Goal: Transaction & Acquisition: Purchase product/service

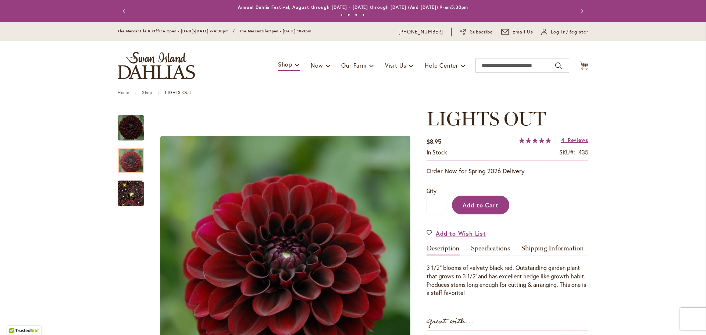
click at [471, 212] on button "Add to Cart" at bounding box center [480, 205] width 57 height 19
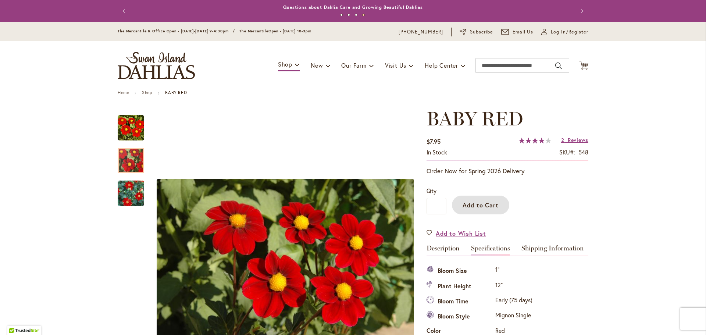
scroll to position [61, 0]
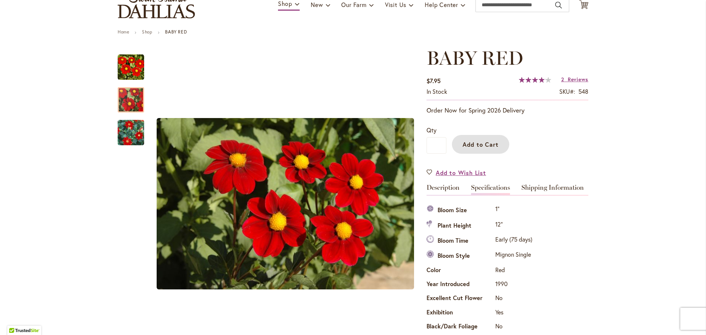
click at [477, 139] on button "Add to Cart" at bounding box center [480, 144] width 57 height 19
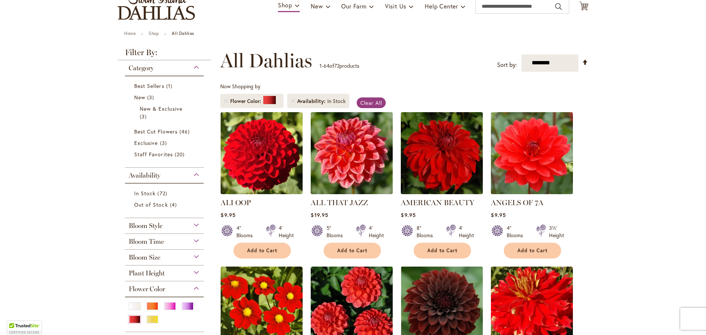
scroll to position [73, 0]
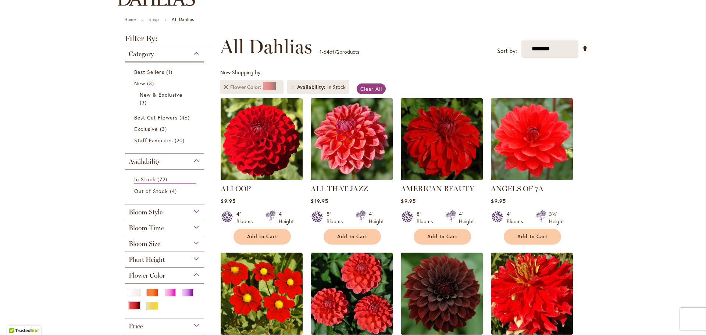
click at [224, 88] on link "Remove Flower Color Red" at bounding box center [226, 87] width 4 height 4
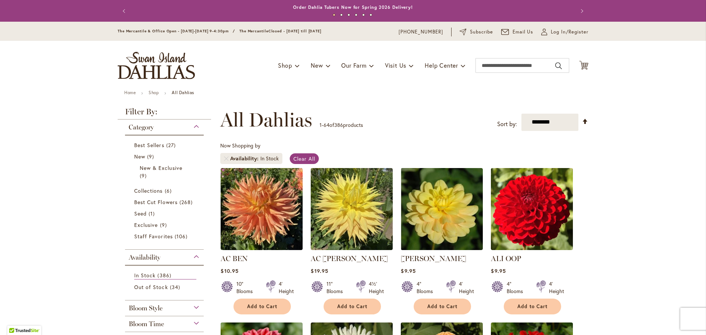
scroll to position [110, 0]
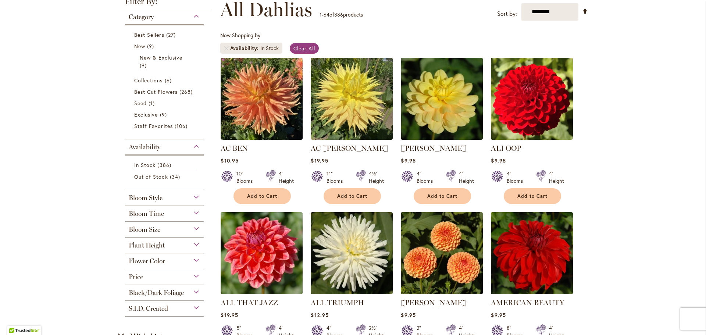
click at [160, 260] on span "Flower Color" at bounding box center [147, 261] width 36 height 8
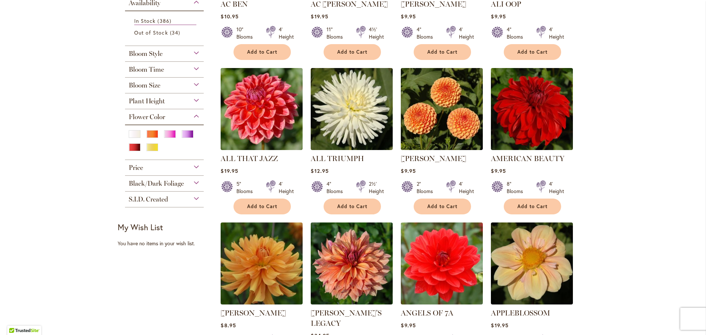
scroll to position [258, 0]
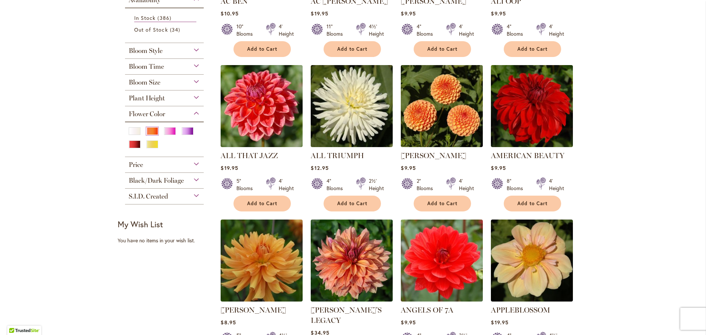
click at [148, 134] on div "Orange/Peach" at bounding box center [152, 131] width 12 height 8
click at [194, 177] on div "Black/Dark Foliage" at bounding box center [164, 179] width 79 height 12
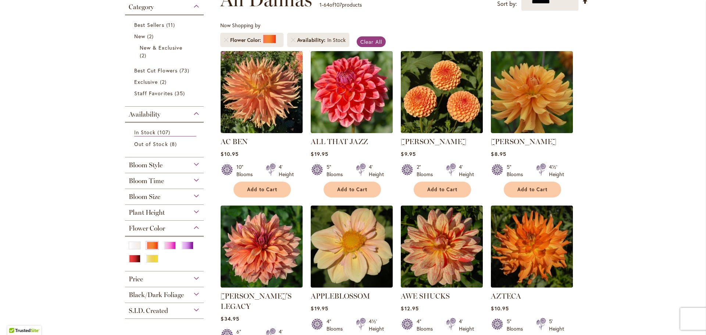
scroll to position [184, 0]
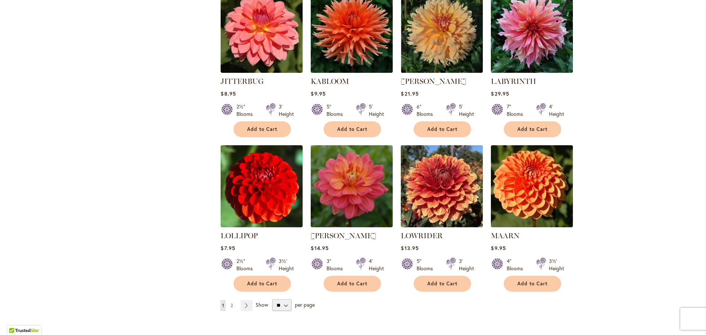
scroll to position [2428, 0]
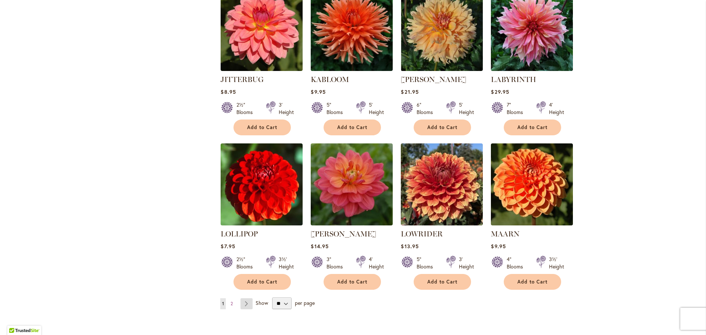
click at [243, 298] on link "Page Next" at bounding box center [247, 303] width 12 height 11
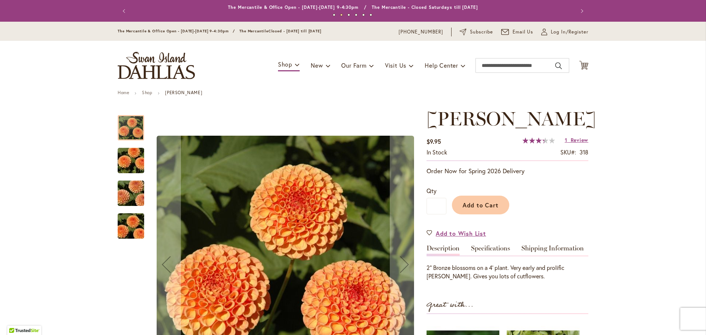
click at [120, 156] on img "AMBER QUEEN" at bounding box center [130, 160] width 53 height 35
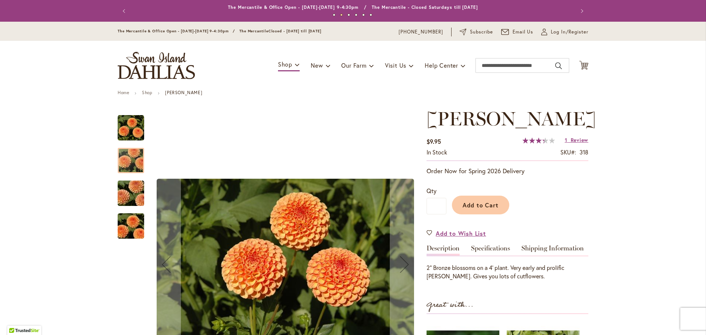
click at [125, 182] on img "AMBER QUEEN" at bounding box center [130, 193] width 53 height 35
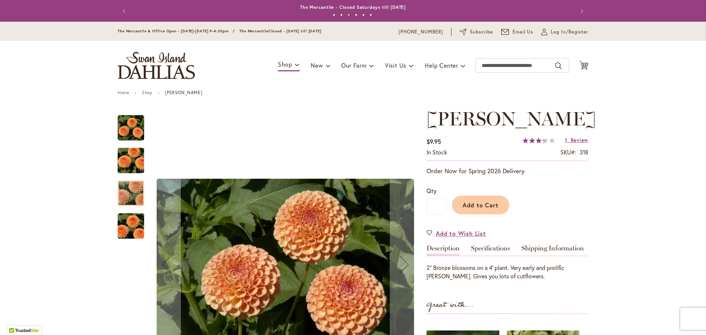
click at [130, 225] on img "AMBER QUEEN" at bounding box center [130, 226] width 53 height 35
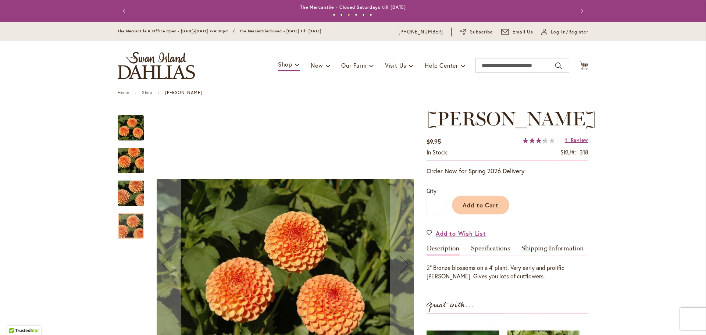
click at [134, 127] on img "AMBER QUEEN" at bounding box center [131, 128] width 26 height 26
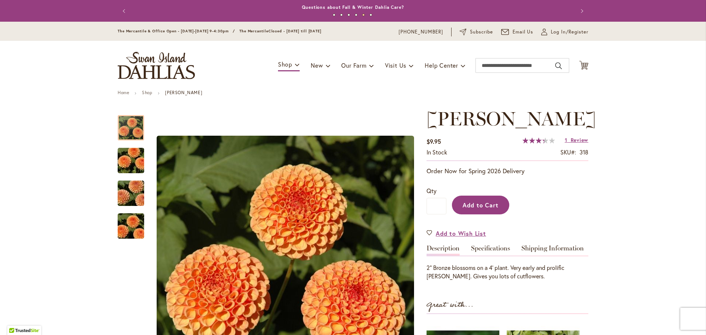
click at [483, 208] on span "Add to Cart" at bounding box center [481, 205] width 36 height 8
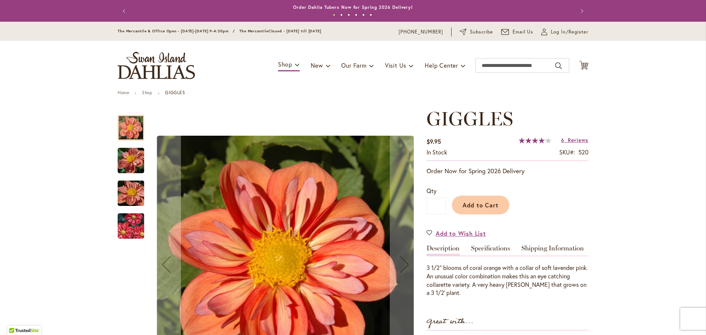
click at [131, 151] on img "GIGGLES" at bounding box center [130, 161] width 53 height 40
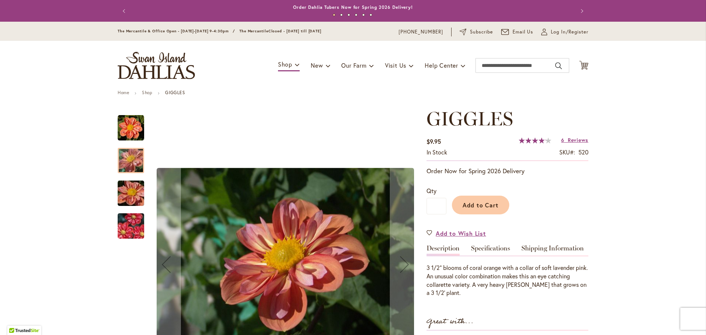
click at [127, 190] on img "GIGGLES" at bounding box center [130, 194] width 53 height 40
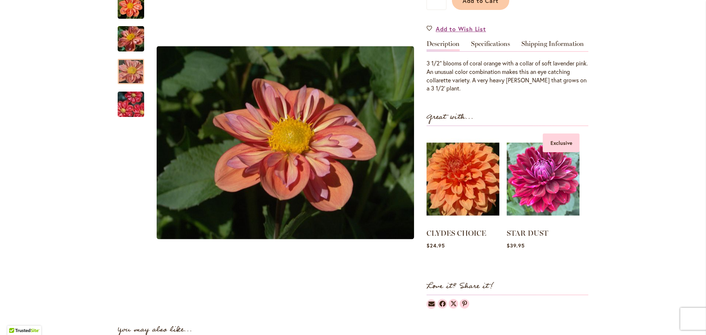
scroll to position [74, 0]
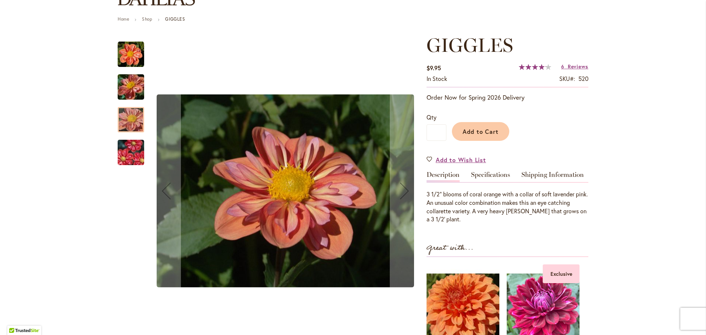
click at [138, 91] on img "GIGGLES" at bounding box center [130, 87] width 53 height 40
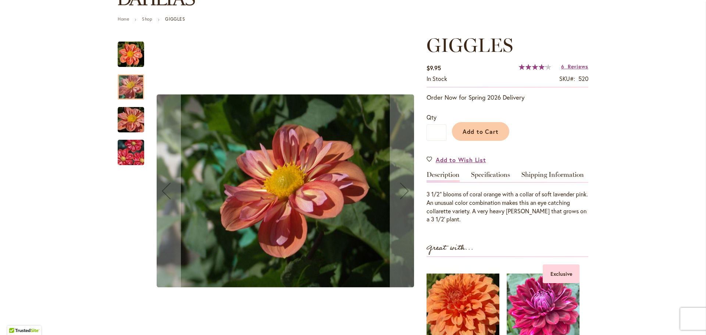
click at [128, 110] on img "GIGGLES" at bounding box center [130, 120] width 53 height 40
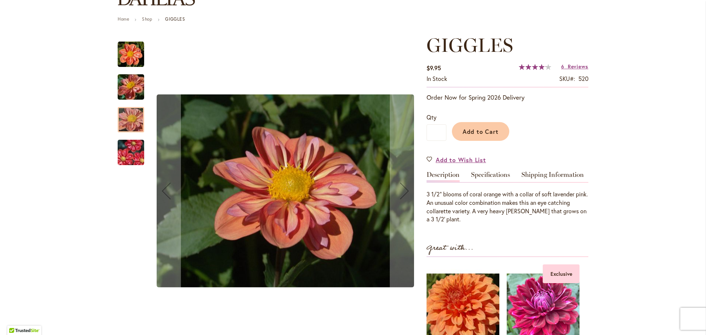
click at [125, 148] on img "GIGGLES" at bounding box center [130, 152] width 53 height 35
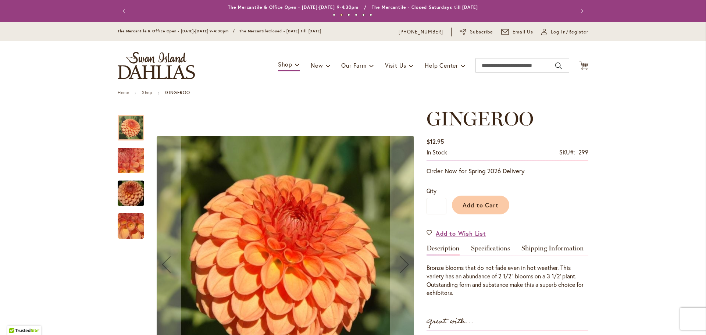
click at [124, 169] on img "GINGEROO" at bounding box center [130, 161] width 53 height 40
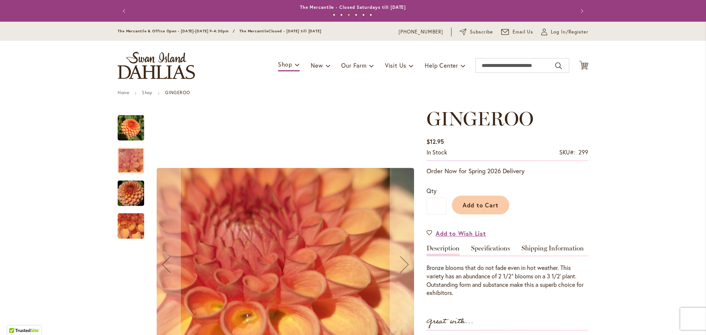
click at [128, 191] on img "GINGEROO" at bounding box center [130, 193] width 53 height 35
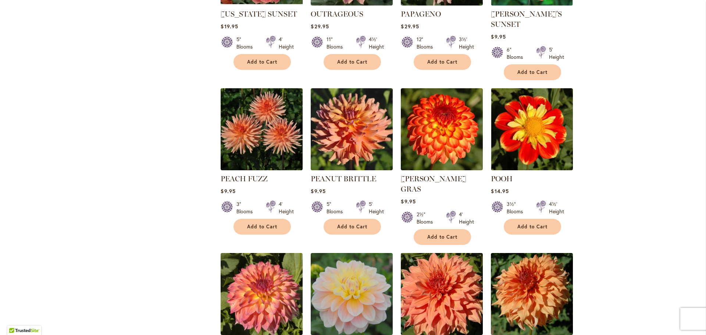
scroll to position [883, 0]
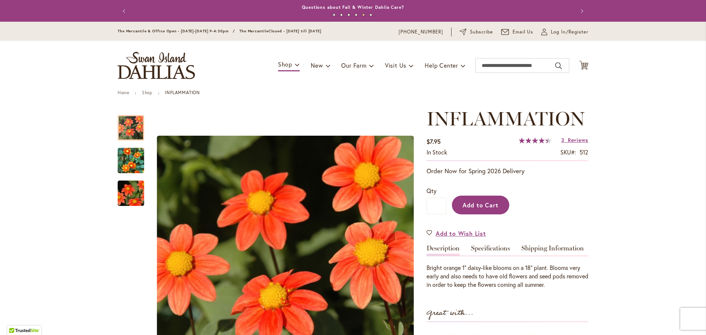
click at [475, 196] on button "Add to Cart" at bounding box center [480, 205] width 57 height 19
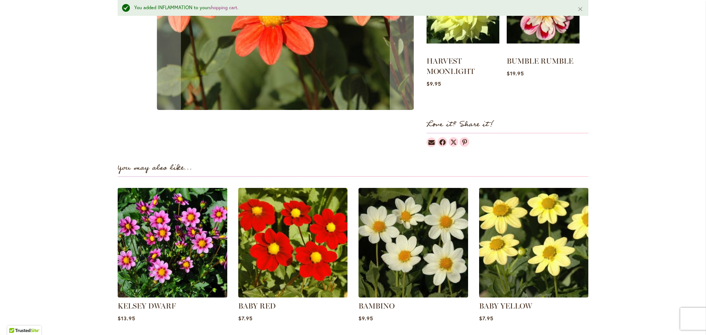
scroll to position [441, 0]
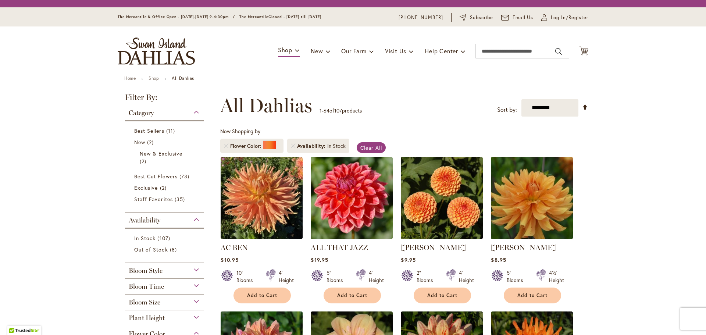
scroll to position [73, 0]
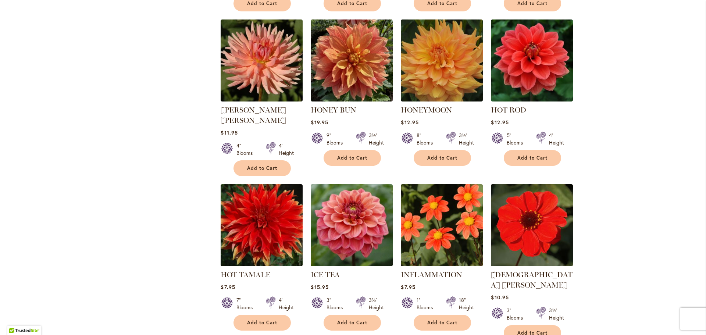
scroll to position [2060, 0]
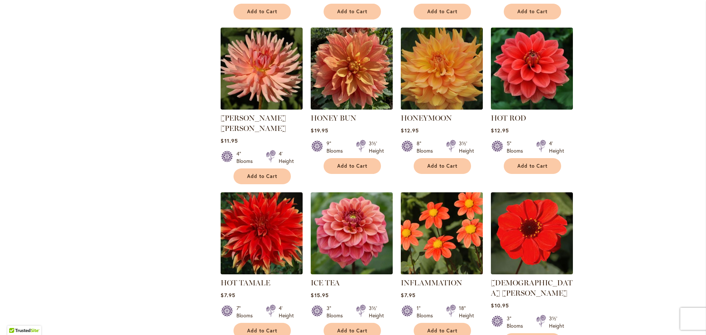
click at [468, 190] on img at bounding box center [442, 233] width 86 height 86
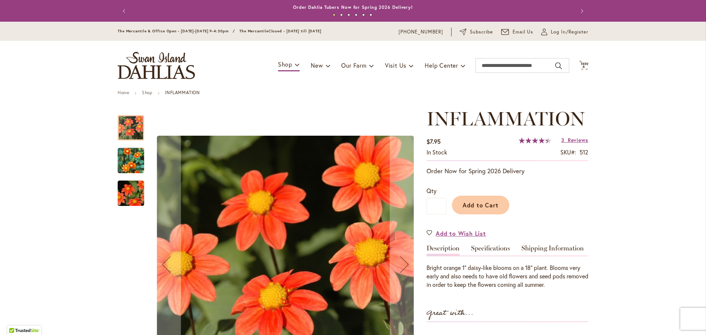
click at [127, 157] on img "INFLAMMATION" at bounding box center [130, 161] width 53 height 48
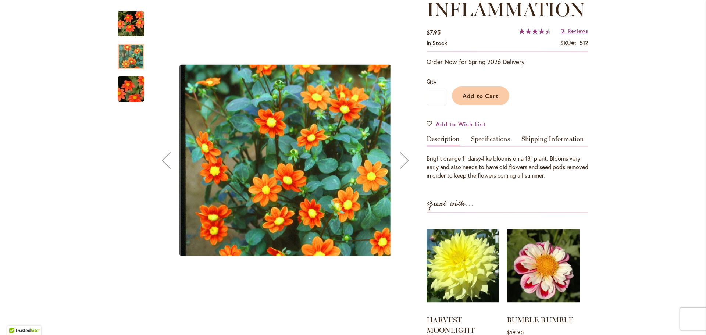
scroll to position [110, 0]
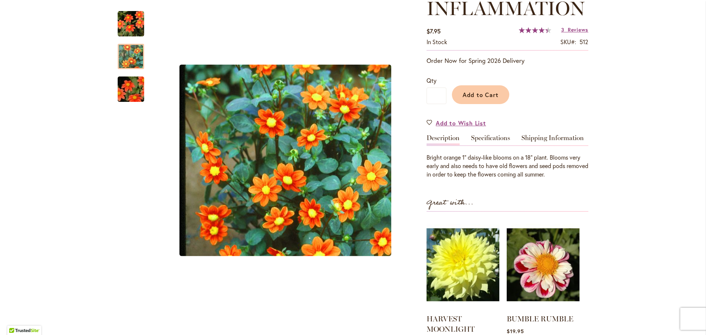
click at [118, 109] on div at bounding box center [131, 114] width 26 height 221
click at [123, 94] on img "INFLAMMATION" at bounding box center [130, 89] width 53 height 35
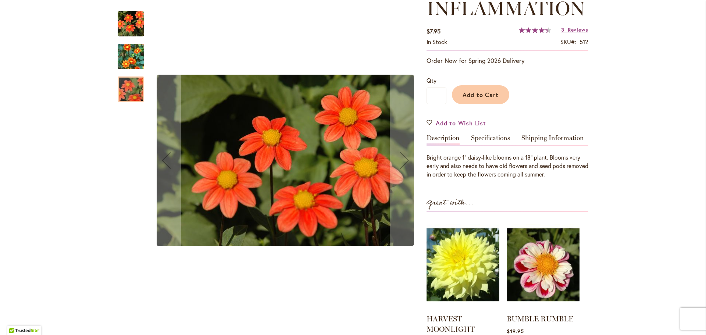
click at [133, 21] on img "INFLAMMATION" at bounding box center [131, 24] width 26 height 26
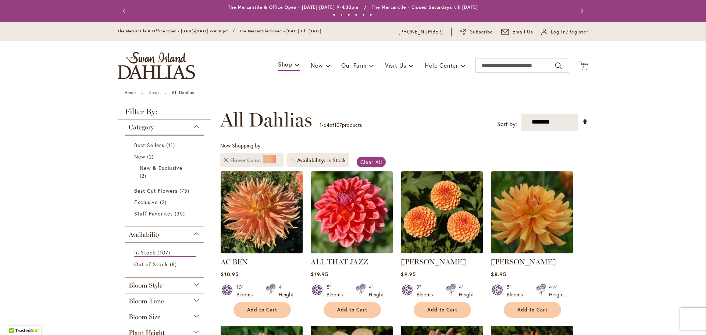
click at [224, 160] on link "Remove Flower Color Orange/Peach" at bounding box center [226, 160] width 4 height 4
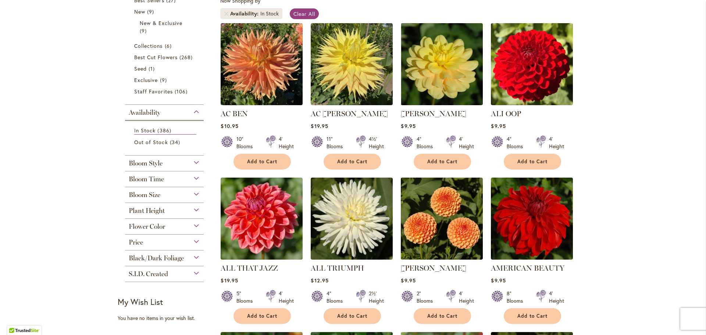
scroll to position [147, 0]
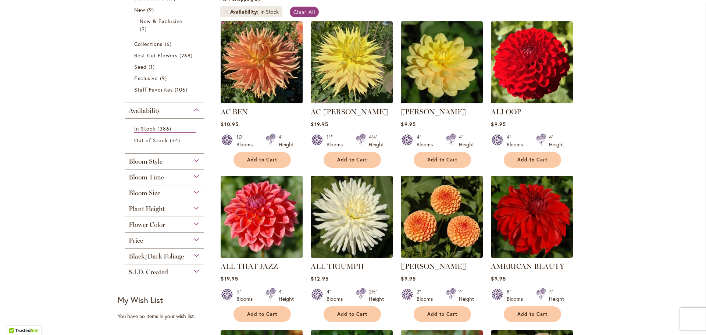
click at [148, 226] on span "Flower Color" at bounding box center [147, 225] width 36 height 8
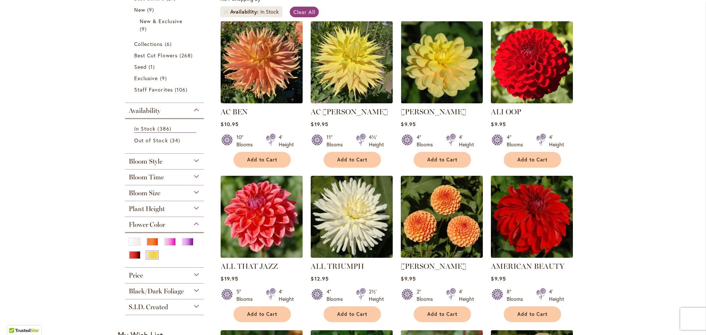
click at [146, 256] on div "Yellow" at bounding box center [152, 255] width 12 height 8
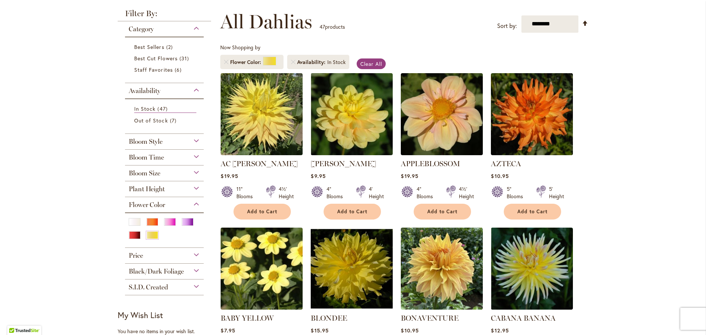
scroll to position [184, 0]
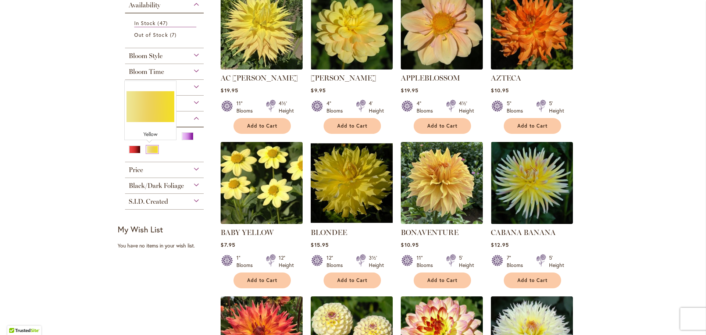
click at [146, 150] on div "Yellow" at bounding box center [152, 150] width 12 height 8
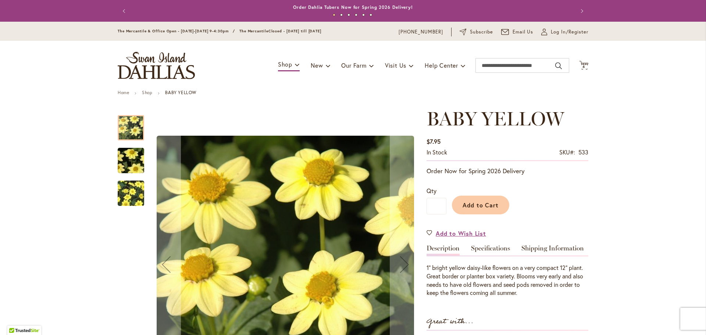
click at [129, 152] on img "BABY YELLOW" at bounding box center [130, 160] width 53 height 35
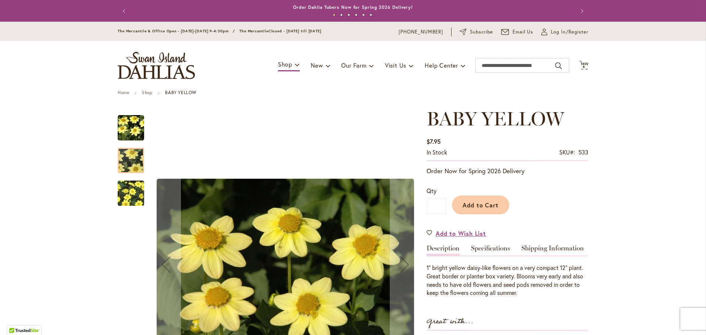
click at [126, 191] on img "BABY YELLOW" at bounding box center [130, 193] width 53 height 44
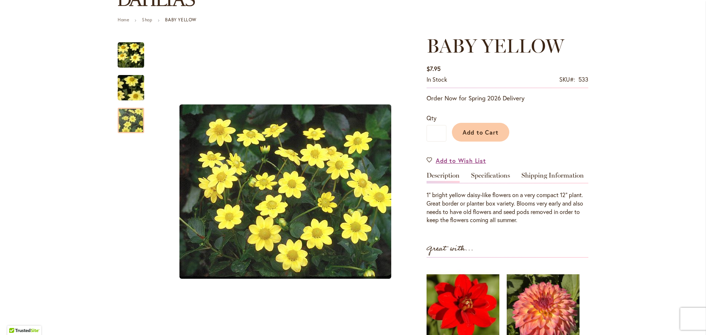
scroll to position [74, 0]
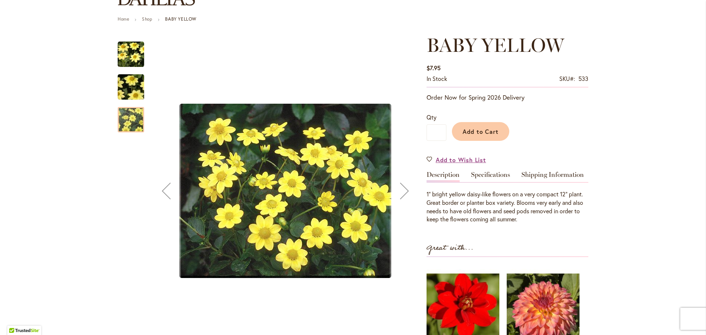
click at [125, 50] on img "BABY YELLOW" at bounding box center [131, 54] width 26 height 26
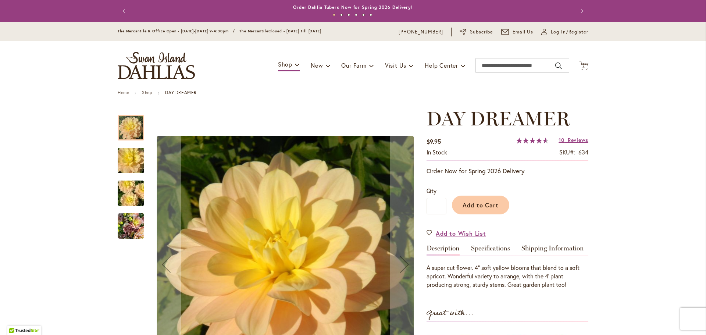
click at [128, 161] on img "DAY DREAMER" at bounding box center [130, 160] width 53 height 35
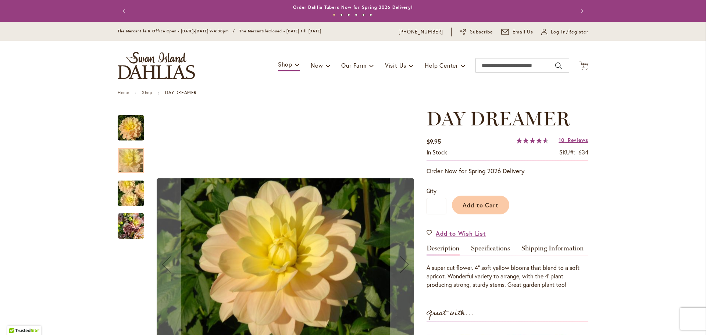
click at [127, 188] on img "DAY DREAMER" at bounding box center [130, 193] width 53 height 35
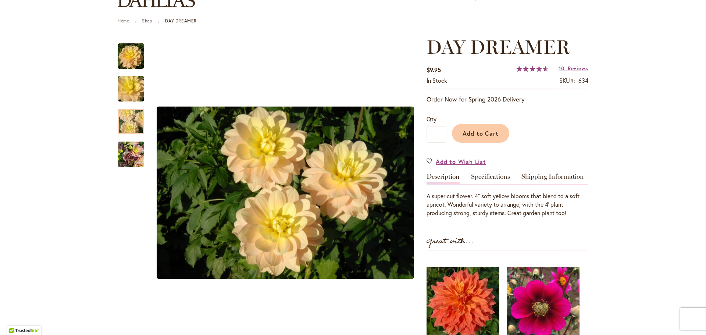
scroll to position [74, 0]
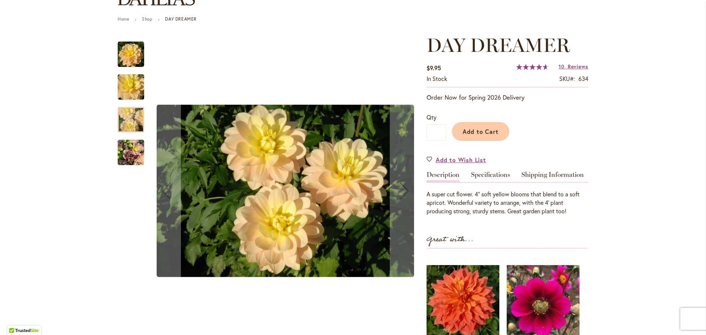
click at [118, 147] on img "DAY DREAMER" at bounding box center [131, 152] width 26 height 35
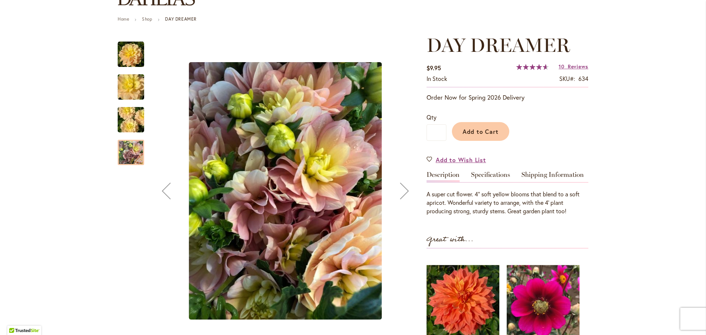
click at [129, 68] on div "DAY DREAMER" at bounding box center [135, 83] width 34 height 33
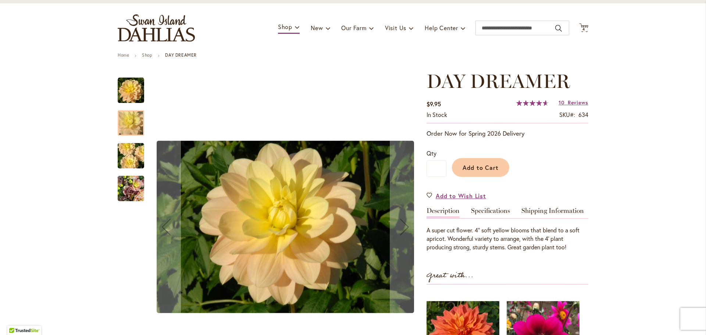
scroll to position [0, 0]
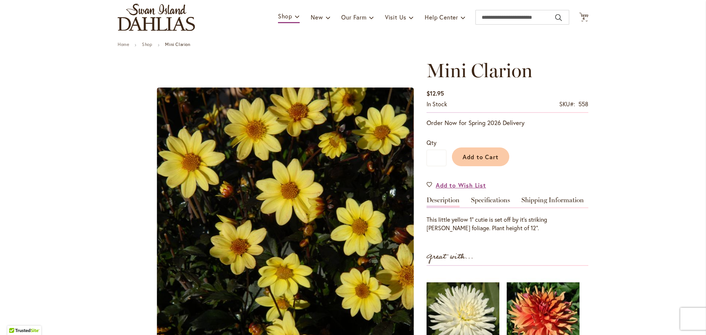
scroll to position [147, 0]
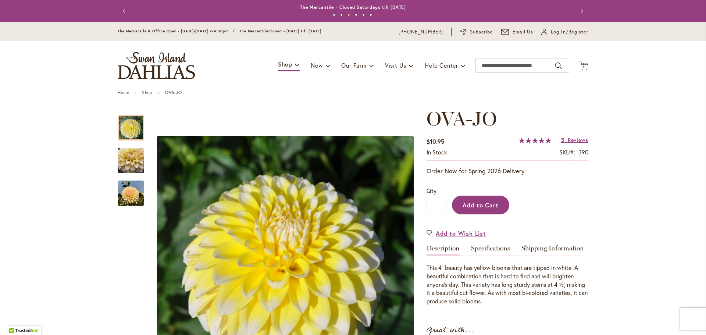
click at [493, 206] on span "Add to Cart" at bounding box center [481, 205] width 36 height 8
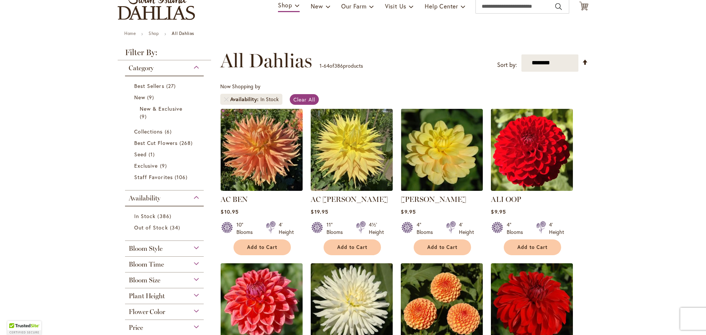
scroll to position [73, 0]
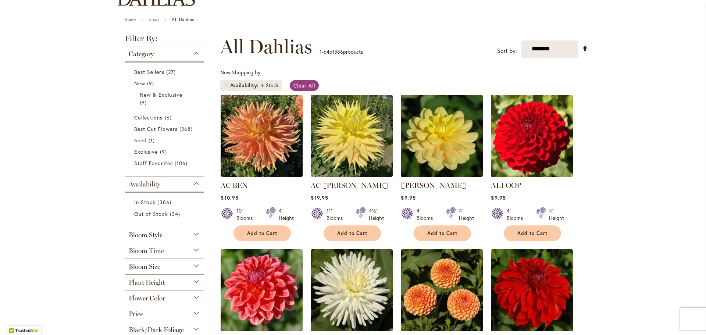
click at [163, 295] on div "Flower Color" at bounding box center [164, 297] width 79 height 12
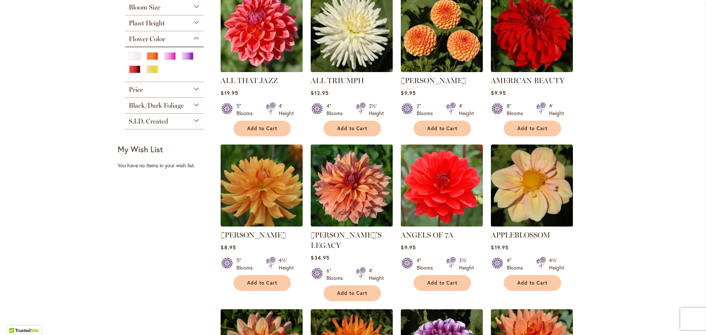
scroll to position [327, 0]
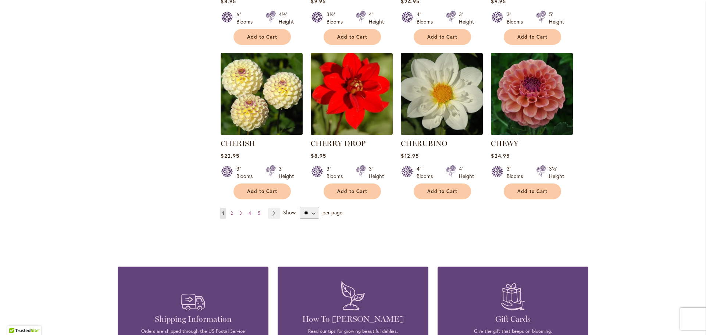
scroll to position [2539, 0]
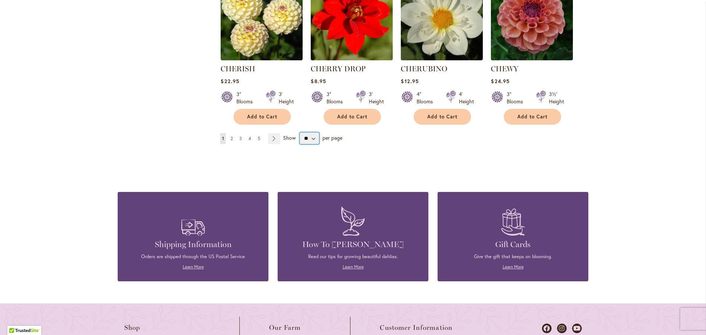
click at [311, 132] on select "** ** ** **" at bounding box center [309, 138] width 19 height 12
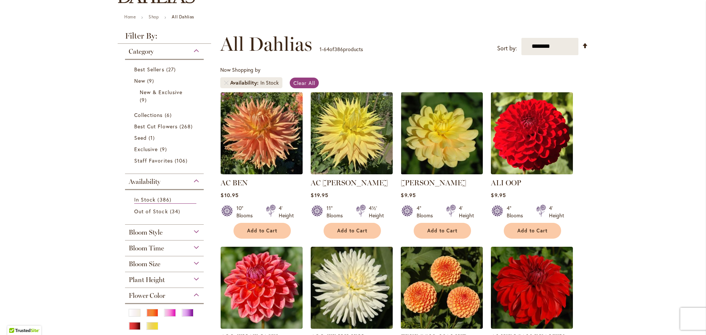
scroll to position [74, 0]
